Goal: Find specific page/section: Find specific page/section

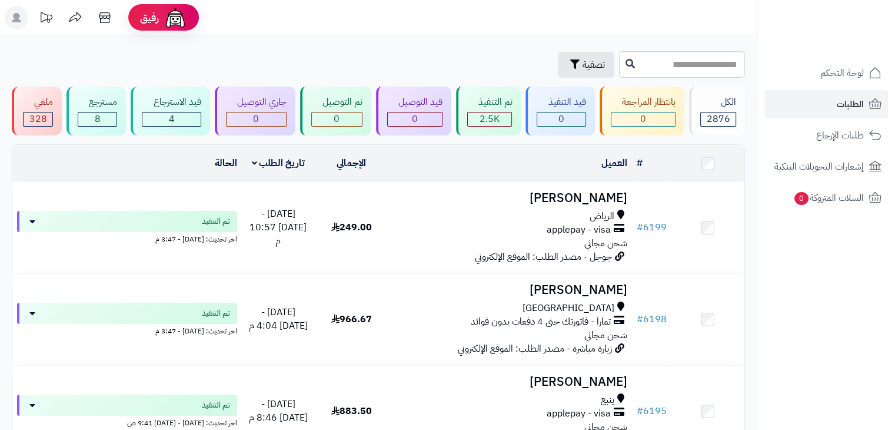
click at [50, 12] on icon at bounding box center [46, 18] width 24 height 24
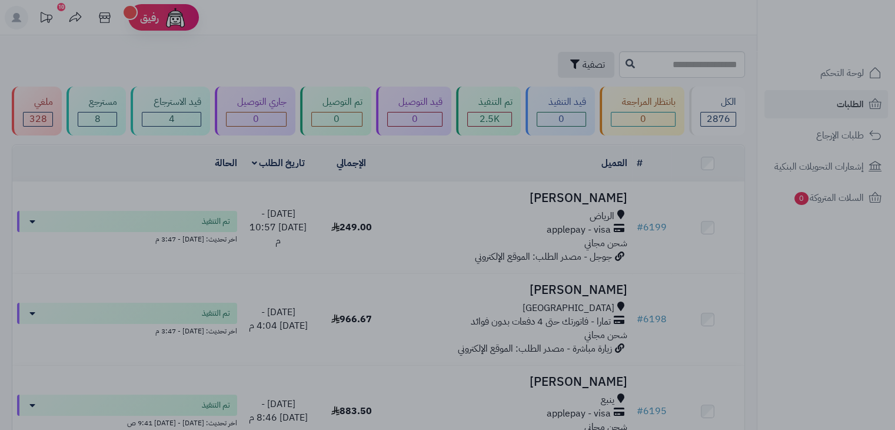
click at [588, 76] on div at bounding box center [447, 215] width 895 height 430
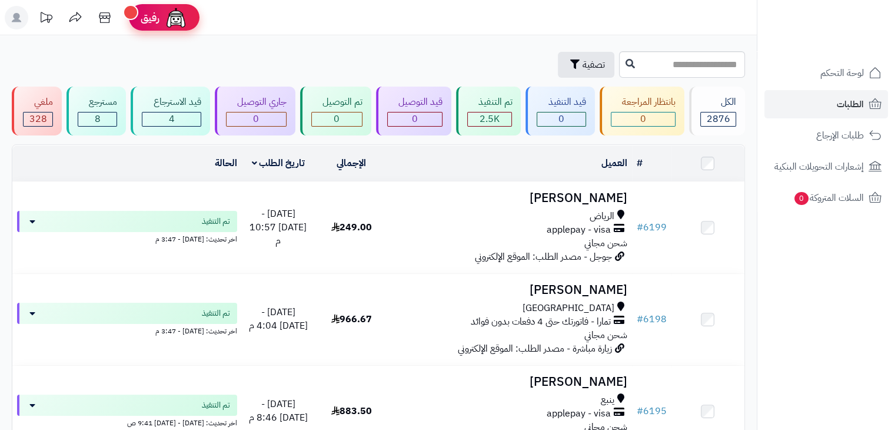
click at [134, 11] on div at bounding box center [130, 12] width 15 height 15
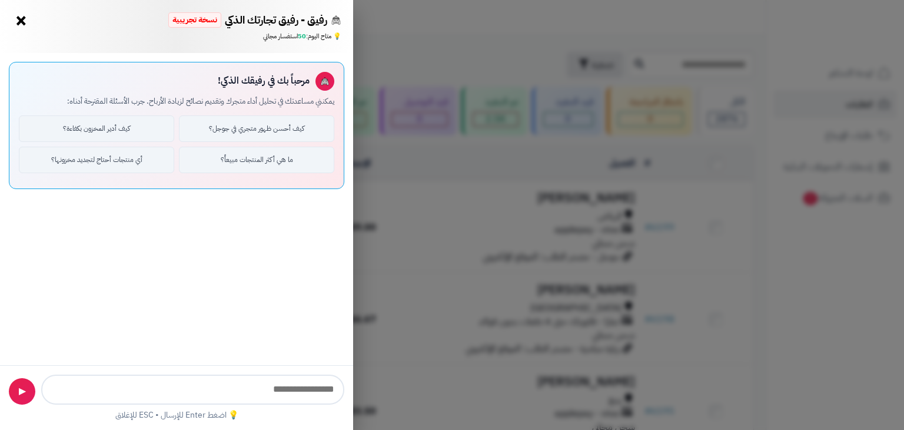
click at [22, 19] on button "×" at bounding box center [21, 20] width 19 height 19
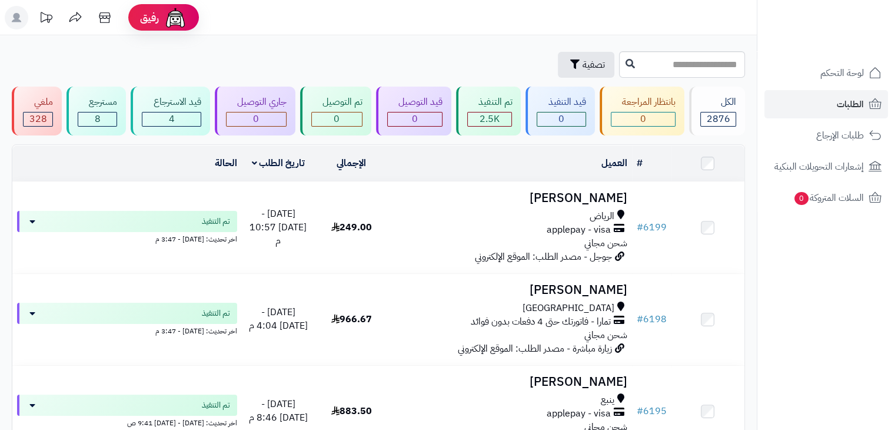
click at [41, 16] on icon at bounding box center [46, 18] width 24 height 24
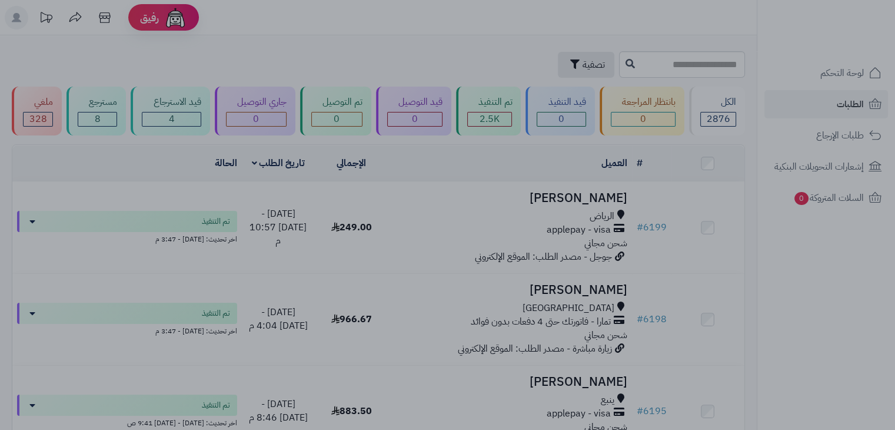
click at [553, 22] on div at bounding box center [447, 215] width 895 height 430
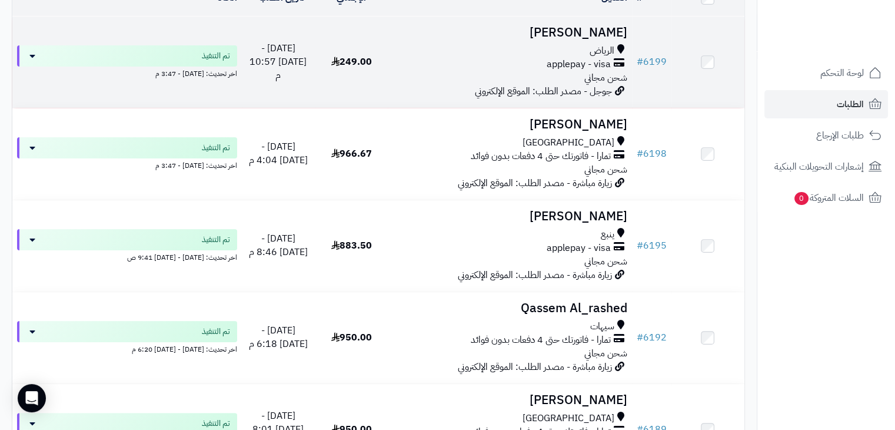
scroll to position [235, 0]
